Goal: Information Seeking & Learning: Learn about a topic

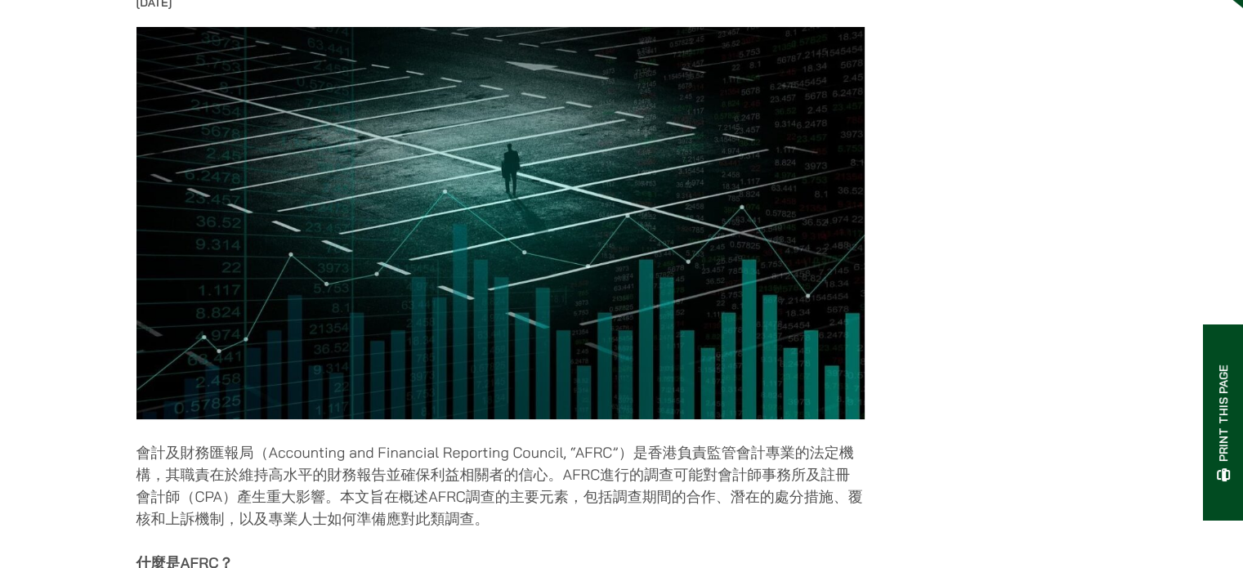
scroll to position [327, 0]
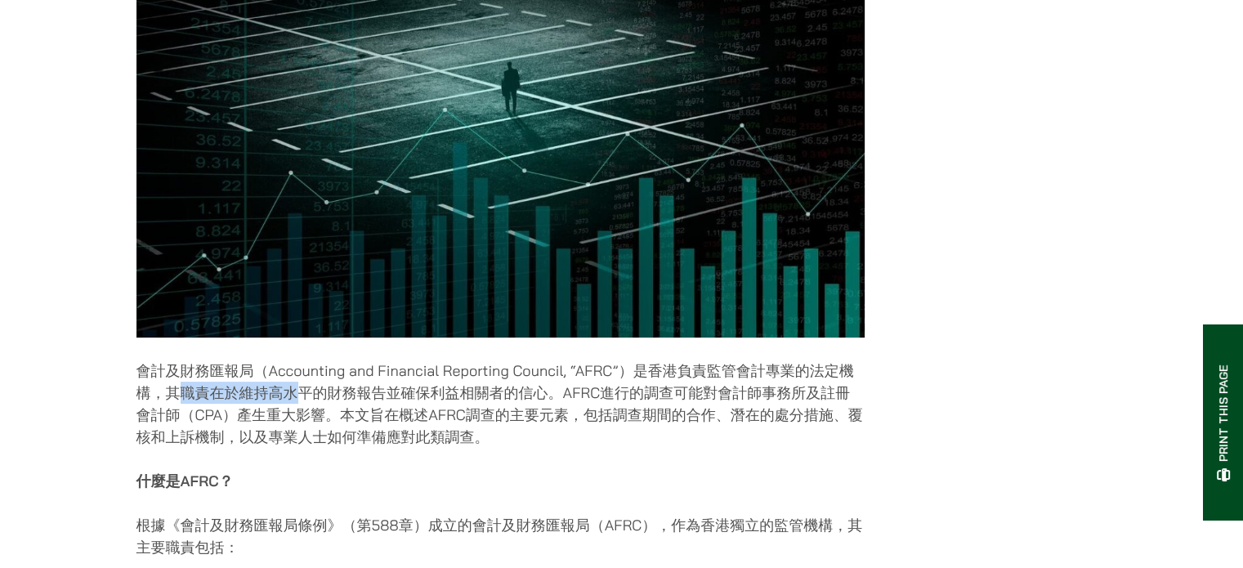
drag, startPoint x: 183, startPoint y: 409, endPoint x: 300, endPoint y: 401, distance: 117.2
click at [300, 401] on p "會計及財務匯報局（Accounting and Financial Reporting Council, “AFRC”）是香港負責監管會計專業的法定機構，其職…" at bounding box center [500, 404] width 728 height 88
click at [407, 420] on p "會計及財務匯報局（Accounting and Financial Reporting Council, “AFRC”）是香港負責監管會計專業的法定機構，其職…" at bounding box center [500, 404] width 728 height 88
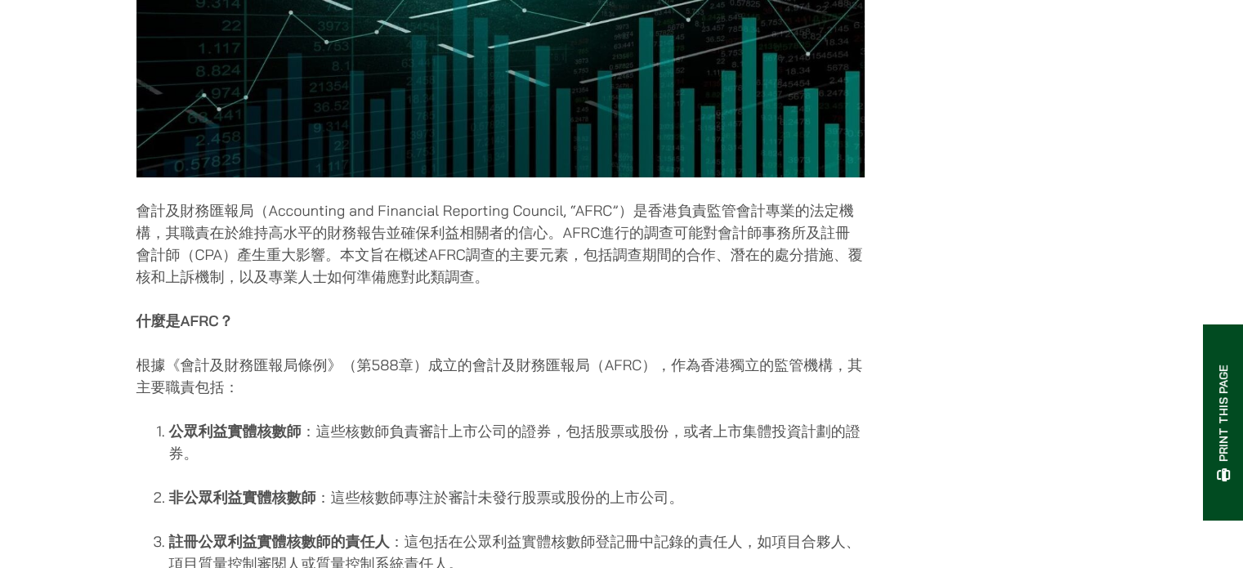
scroll to position [490, 0]
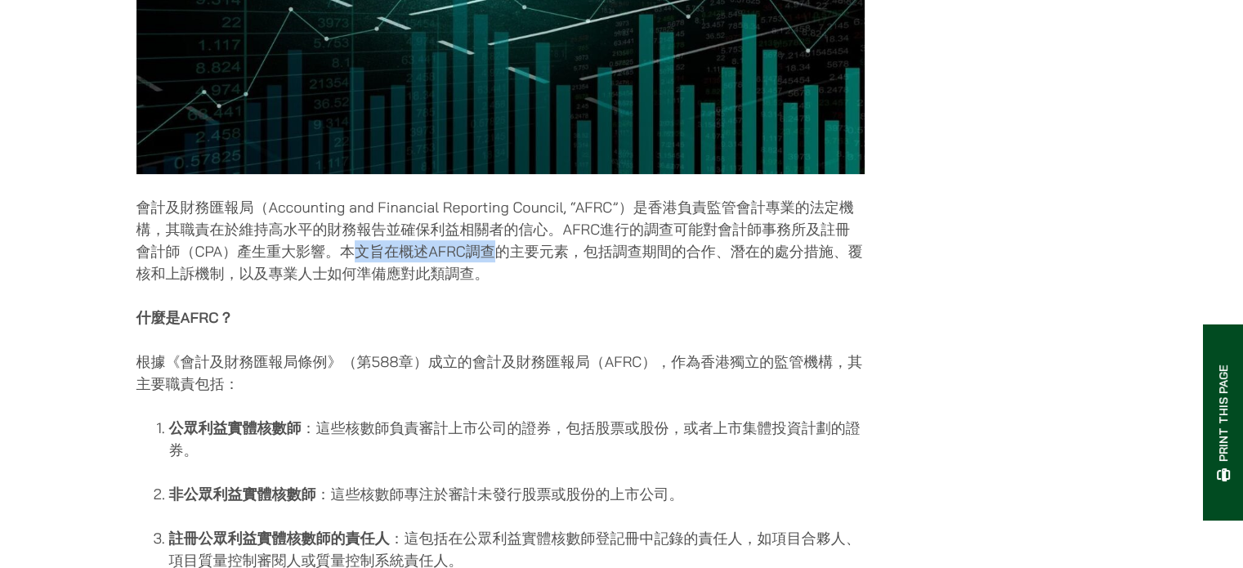
drag, startPoint x: 351, startPoint y: 266, endPoint x: 488, endPoint y: 263, distance: 137.3
click at [488, 263] on p "會計及財務匯報局（Accounting and Financial Reporting Council, “AFRC”）是香港負責監管會計專業的法定機構，其職…" at bounding box center [500, 240] width 728 height 88
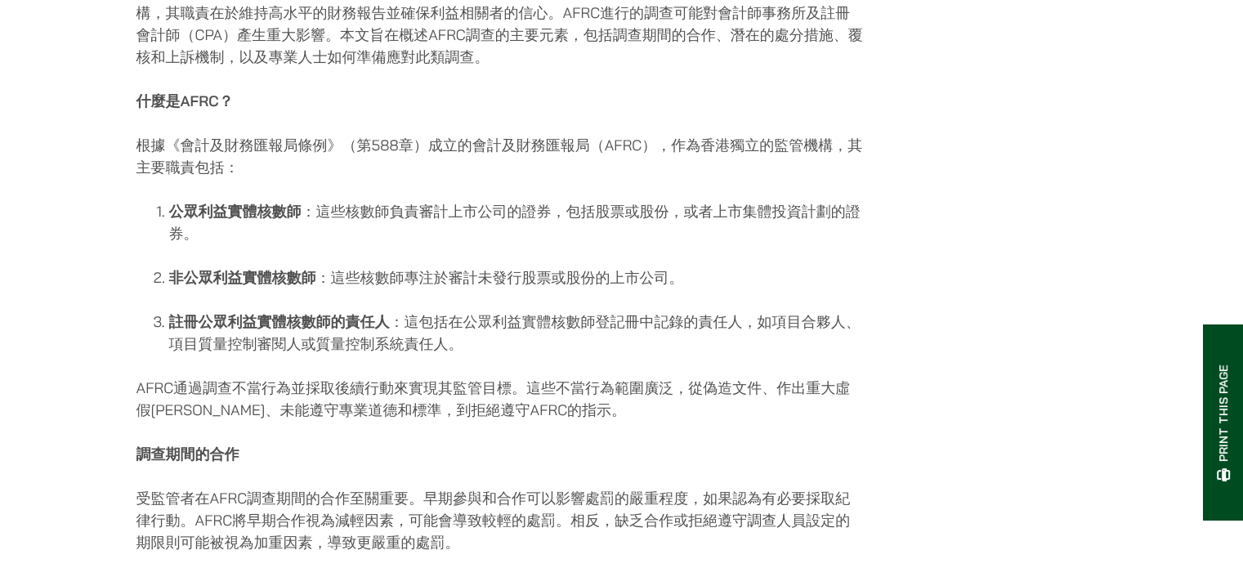
scroll to position [736, 0]
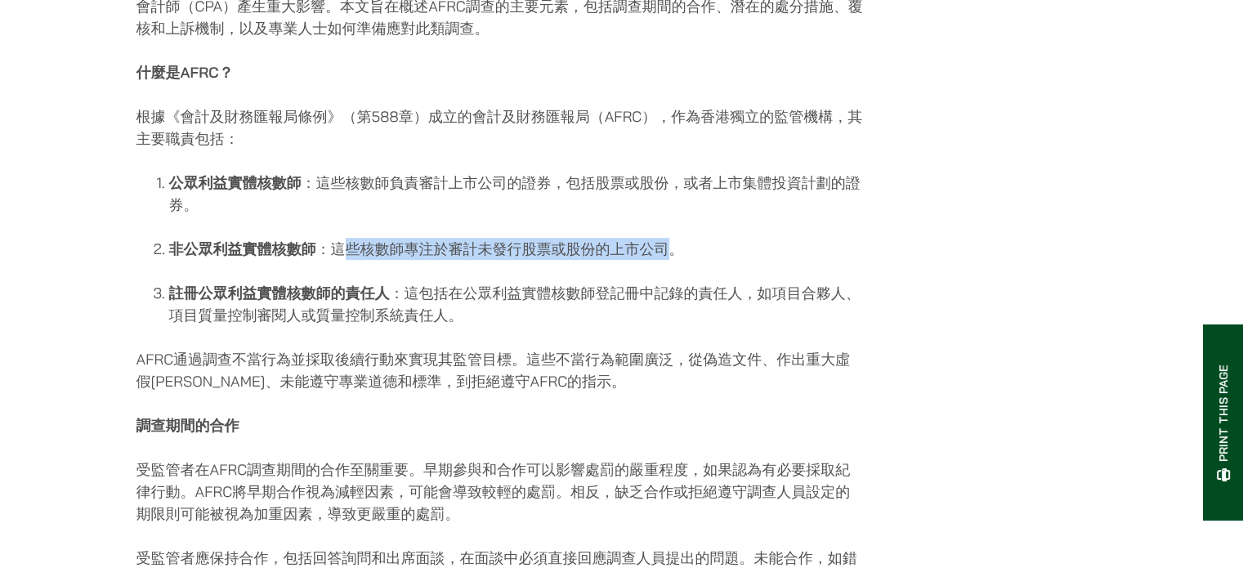
drag, startPoint x: 342, startPoint y: 259, endPoint x: 674, endPoint y: 248, distance: 331.2
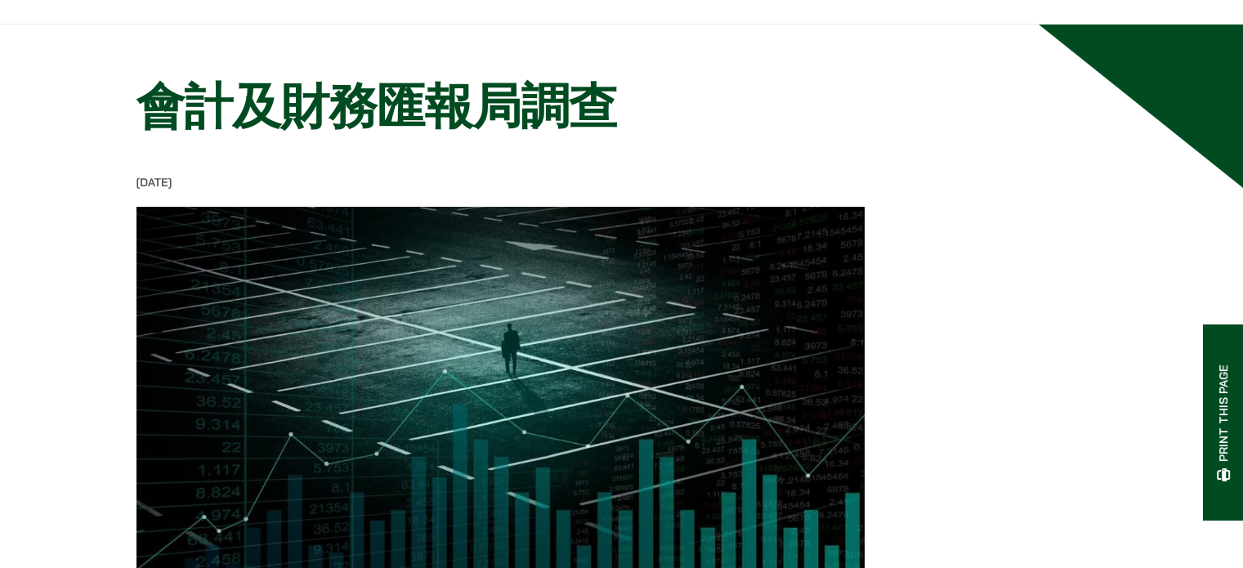
scroll to position [0, 0]
